Goal: Task Accomplishment & Management: Use online tool/utility

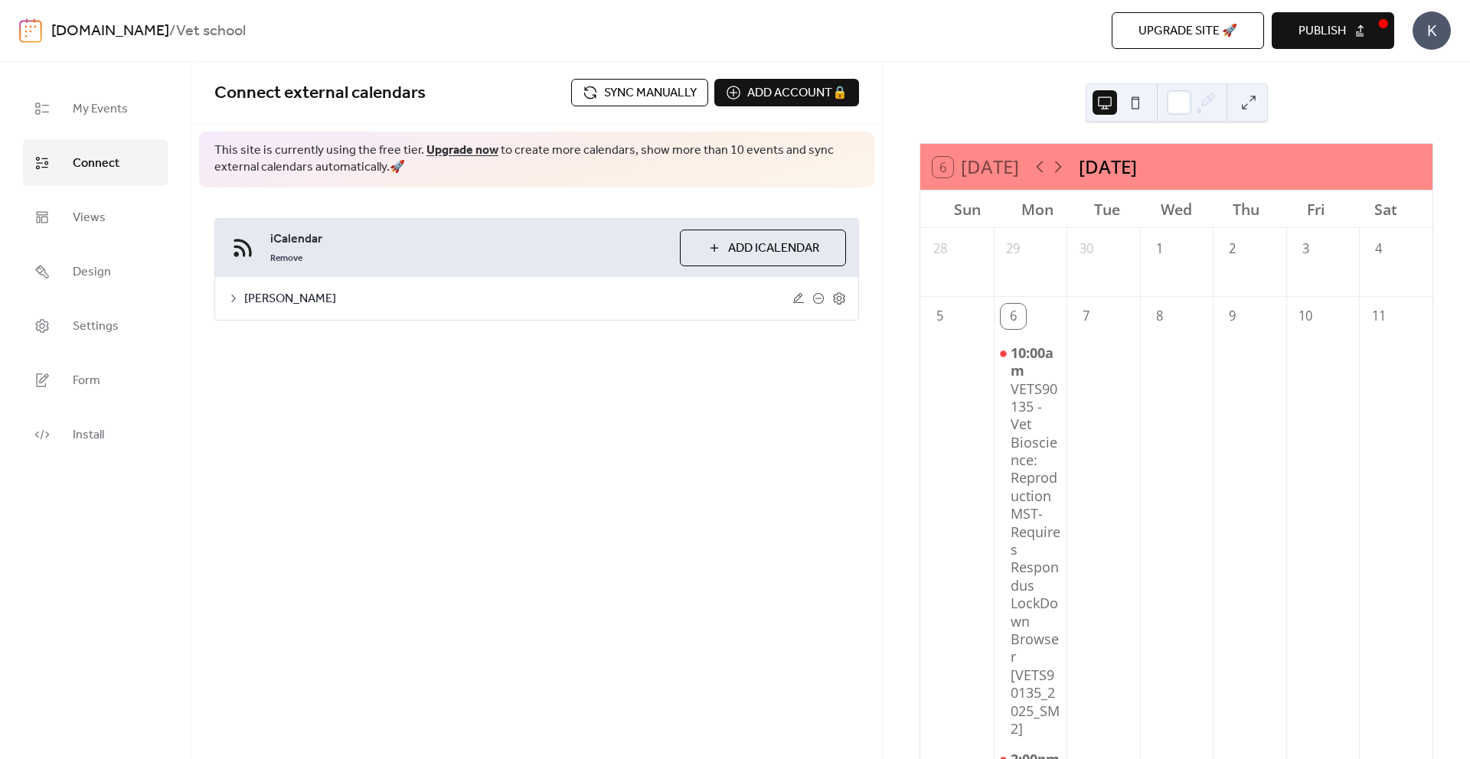
click at [1289, 28] on button "Publish" at bounding box center [1332, 30] width 122 height 37
click at [677, 99] on span "Sync manually" at bounding box center [650, 93] width 93 height 18
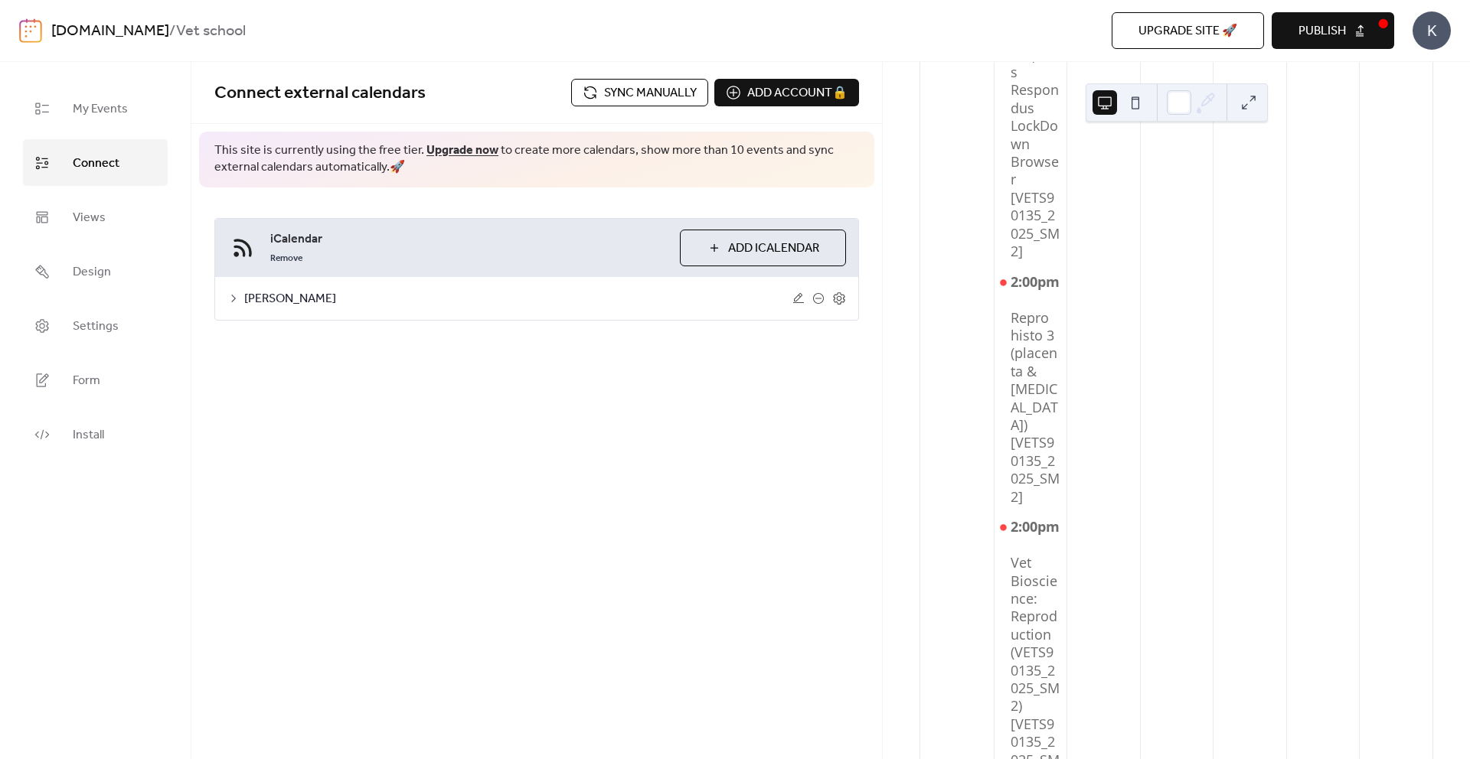
scroll to position [758, 0]
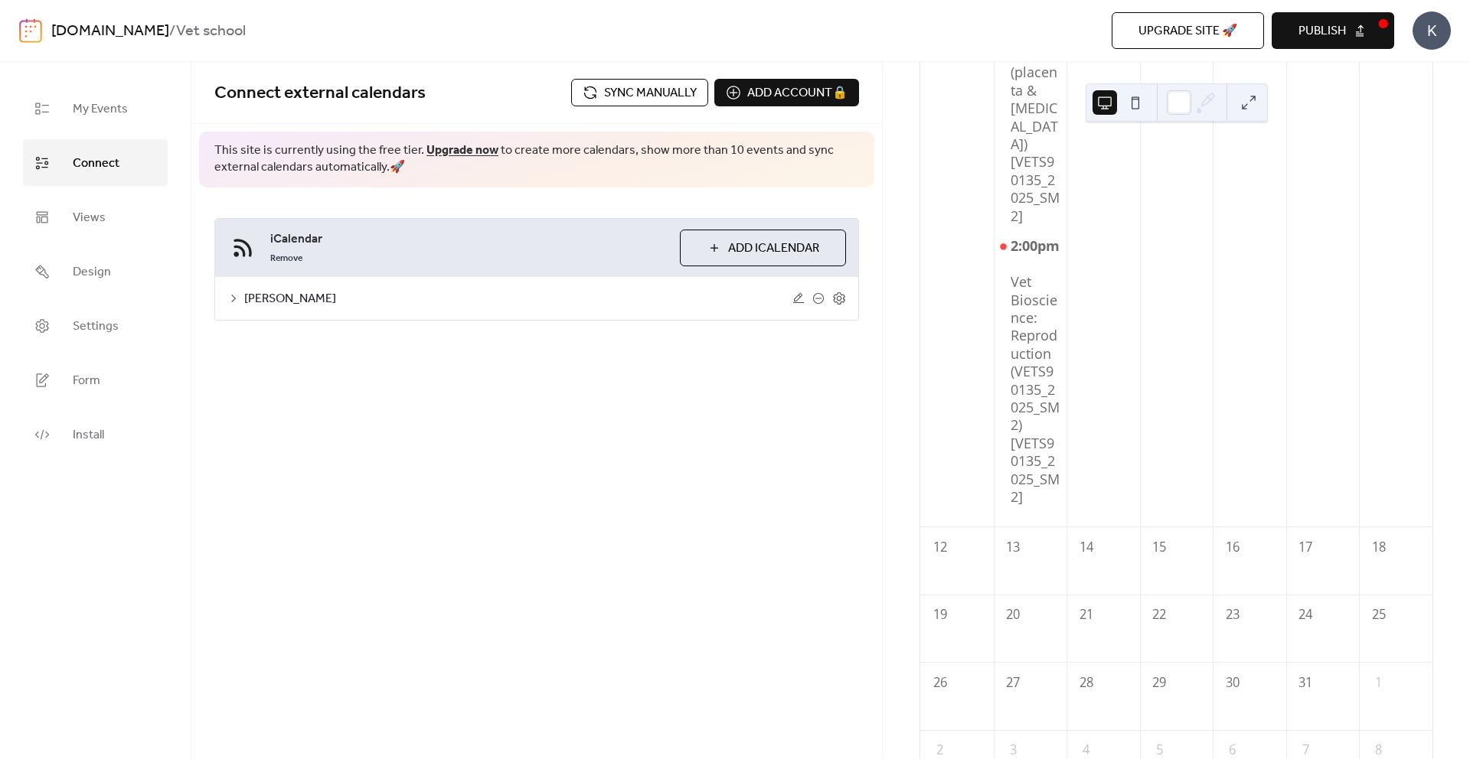
click at [1234, 24] on span "Upgrade site 🚀" at bounding box center [1187, 31] width 99 height 18
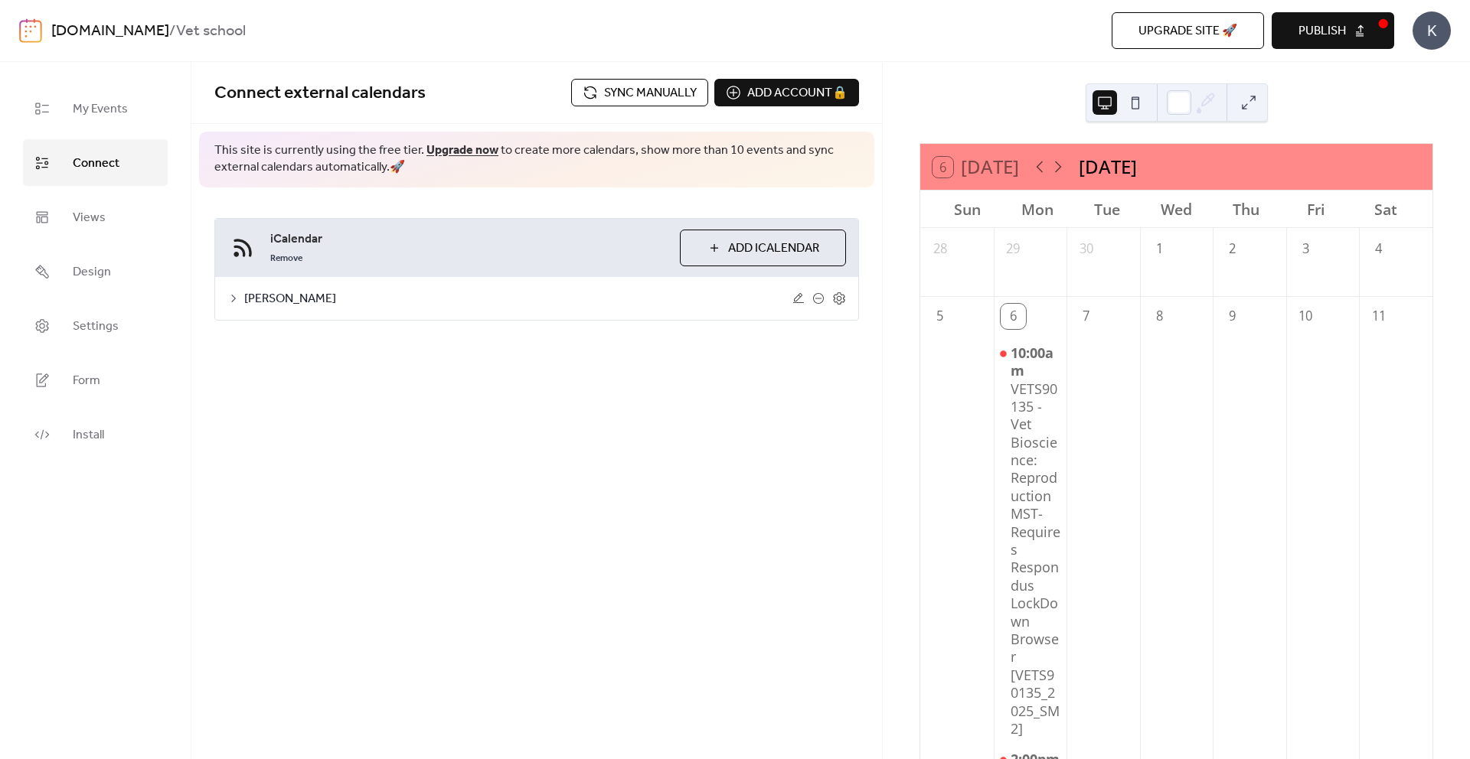
click at [639, 88] on span "Sync manually" at bounding box center [650, 93] width 93 height 18
click at [678, 292] on span "[PERSON_NAME]" at bounding box center [518, 299] width 548 height 18
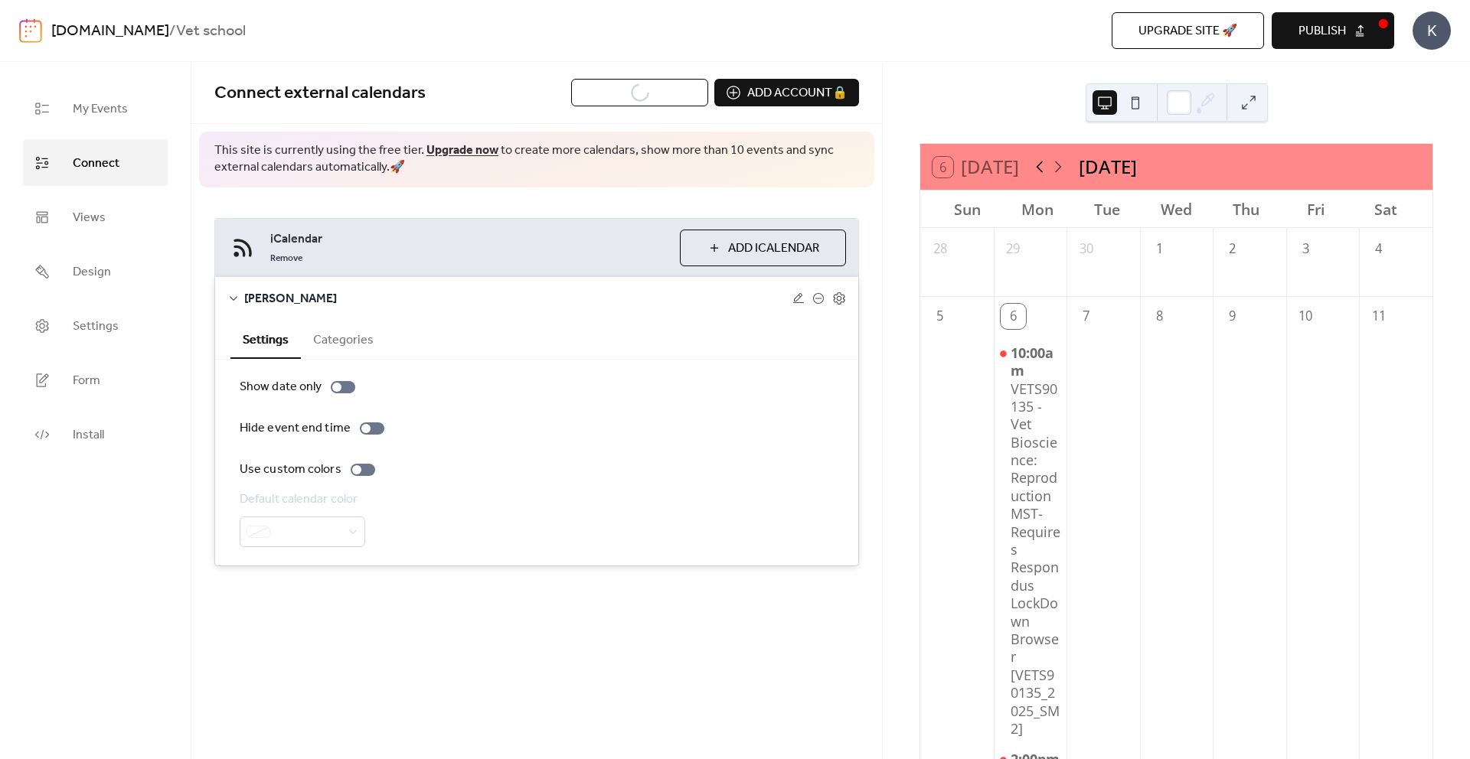
click at [1049, 161] on icon at bounding box center [1039, 167] width 18 height 18
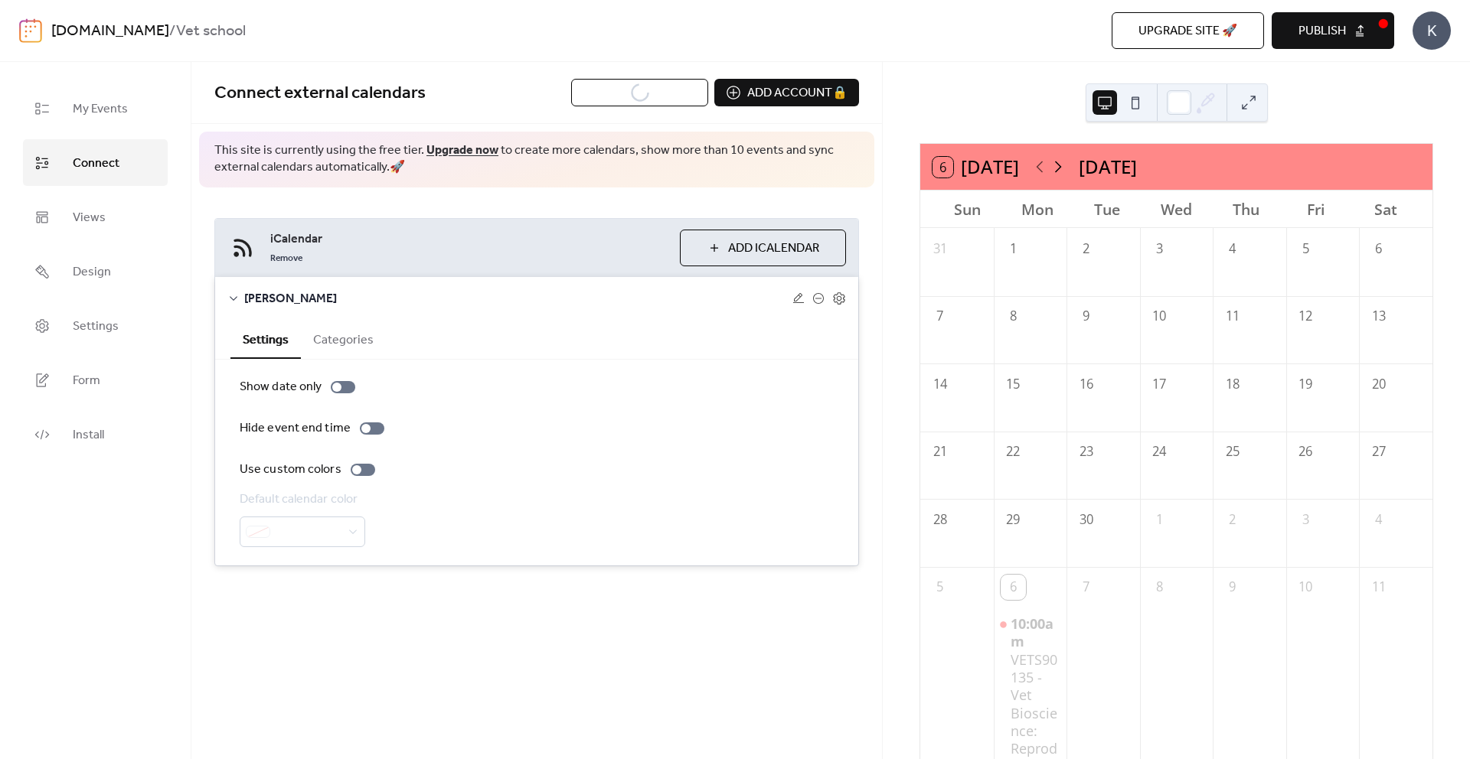
click at [1055, 163] on icon at bounding box center [1058, 167] width 18 height 18
click at [1038, 162] on icon at bounding box center [1039, 167] width 18 height 18
click at [1277, 25] on button "Publish" at bounding box center [1332, 30] width 122 height 37
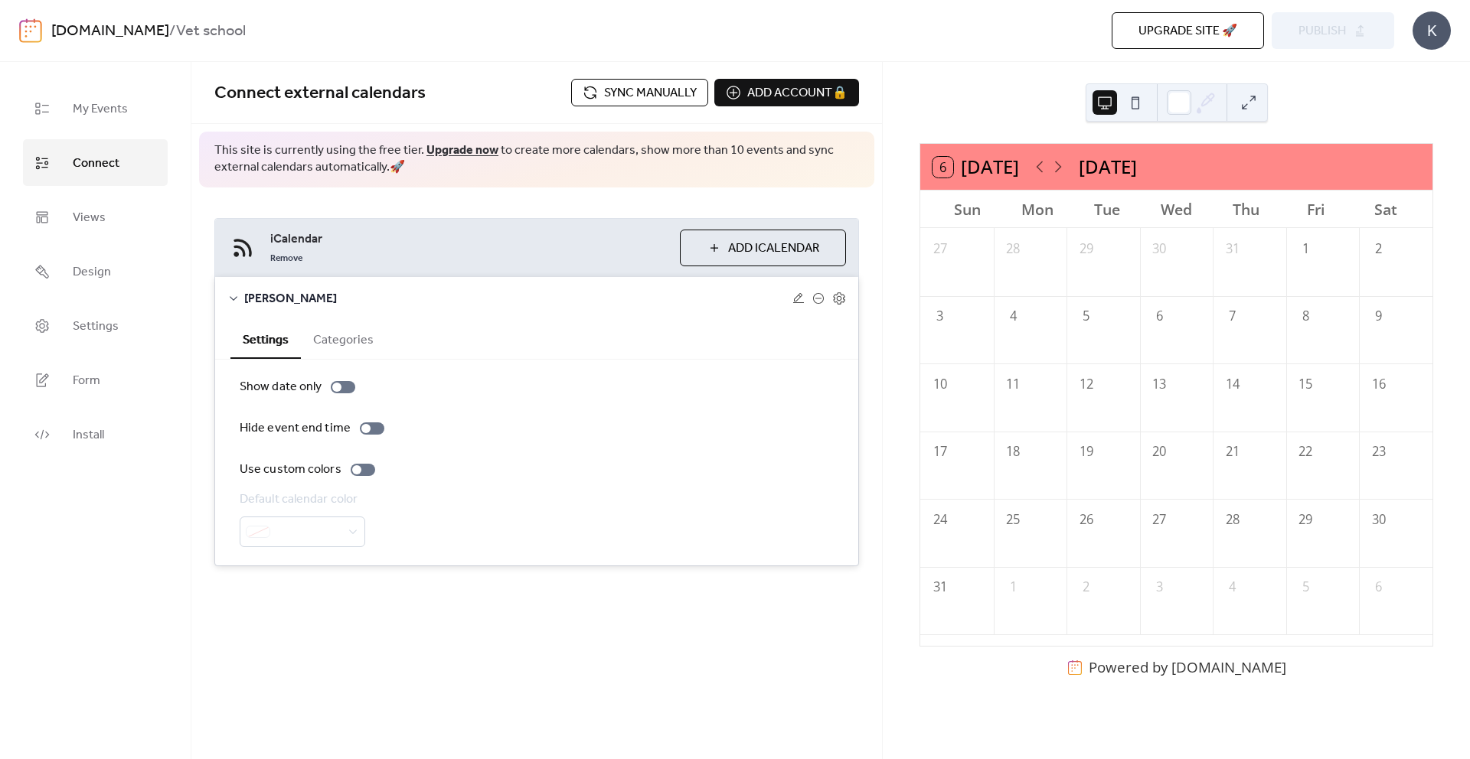
click at [679, 86] on span "Sync manually" at bounding box center [650, 93] width 93 height 18
click at [1329, 34] on span "Publish" at bounding box center [1321, 31] width 47 height 18
click at [665, 97] on span "Sync manually" at bounding box center [650, 93] width 93 height 18
click at [666, 97] on span "Sync manually" at bounding box center [650, 93] width 93 height 18
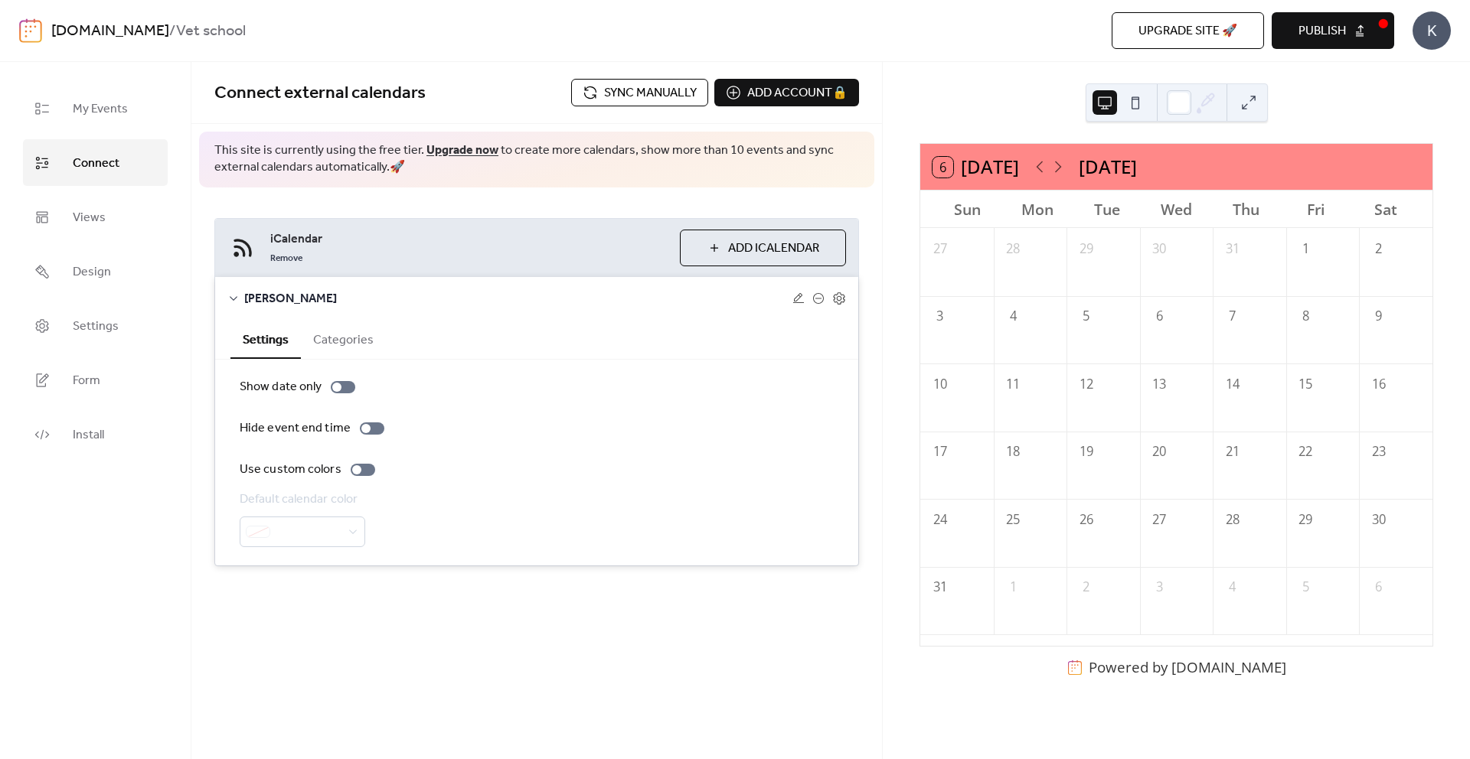
click at [975, 167] on button "6 [DATE]" at bounding box center [975, 167] width 97 height 28
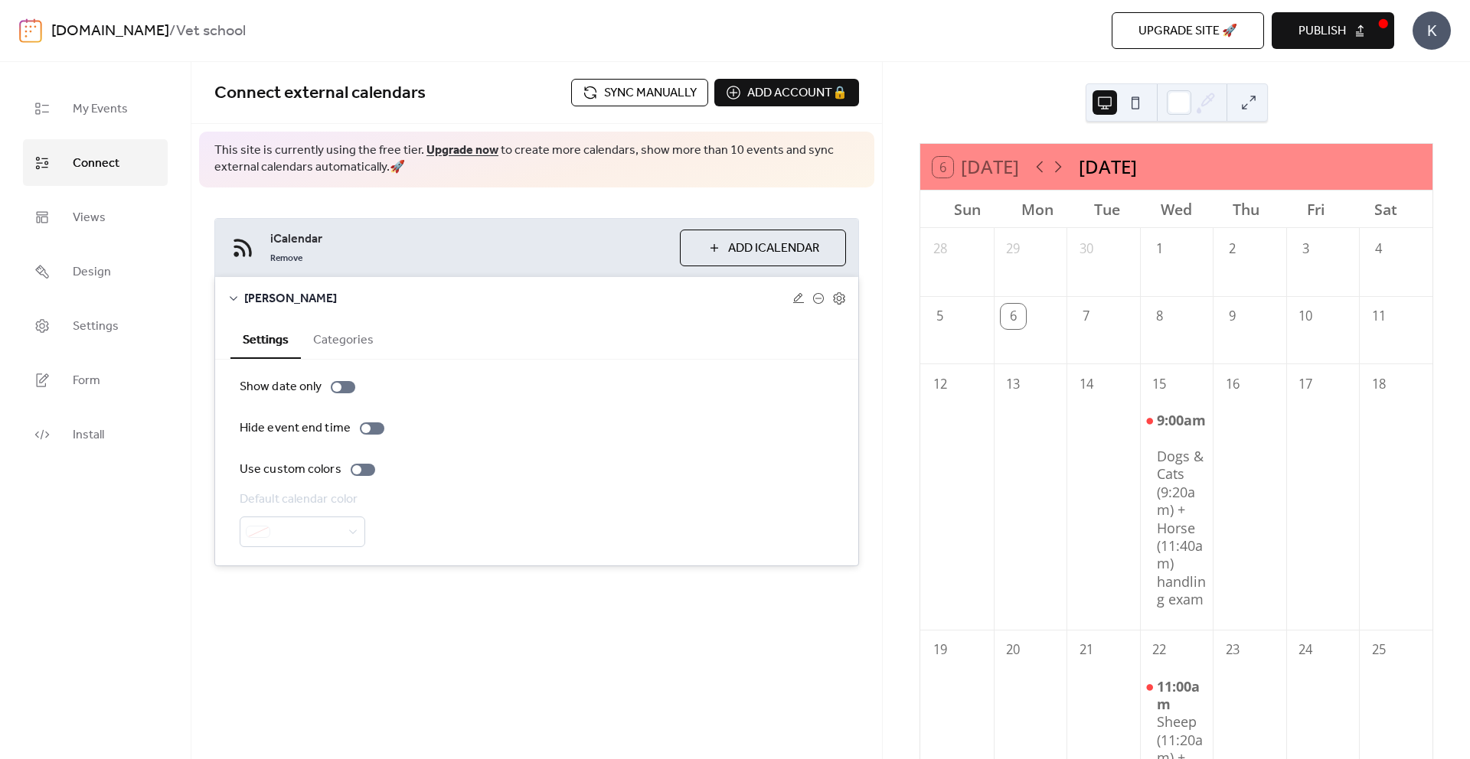
click at [1352, 28] on button "Publish" at bounding box center [1332, 30] width 122 height 37
click at [614, 91] on span "Sync manually" at bounding box center [650, 93] width 93 height 18
click at [1306, 17] on button "Publish" at bounding box center [1332, 30] width 122 height 37
